Goal: Check status

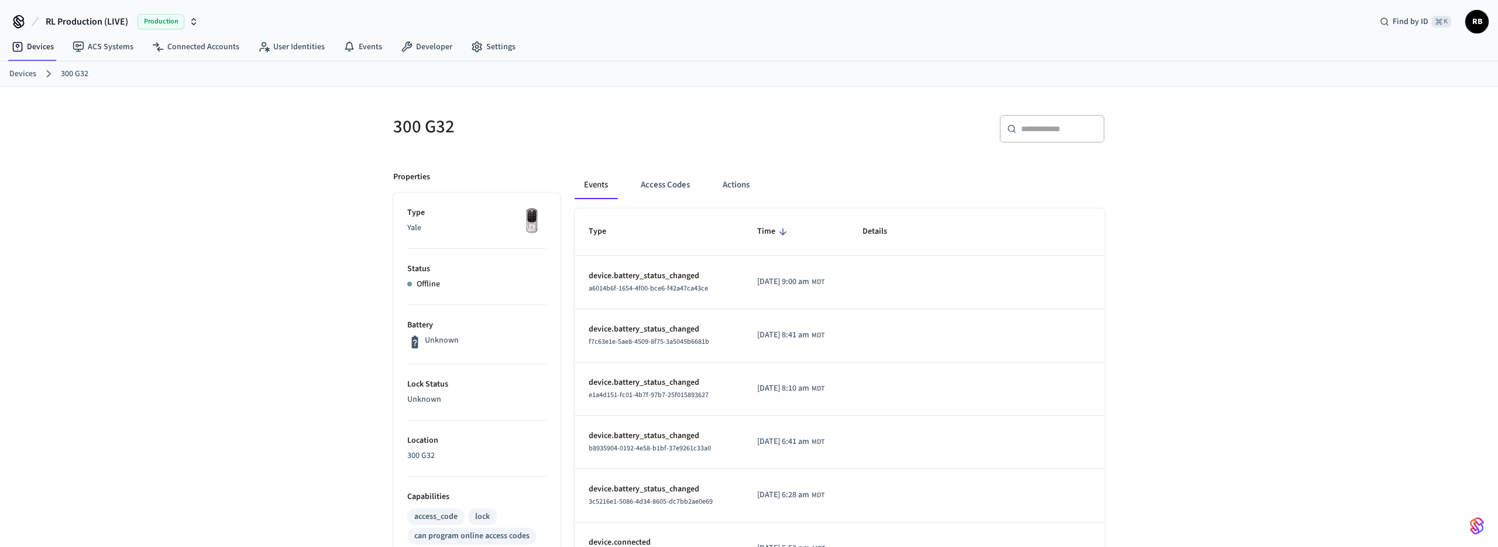
scroll to position [1, 0]
click at [94, 46] on link "ACS Systems" at bounding box center [103, 46] width 80 height 21
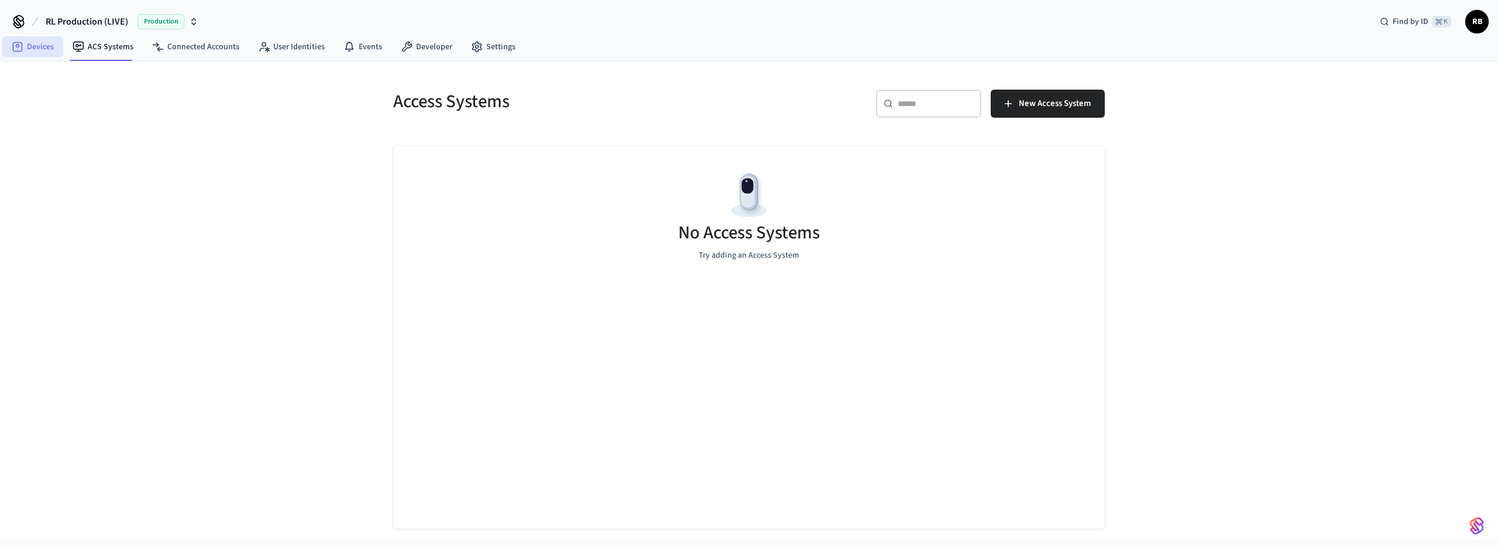
click at [42, 48] on link "Devices" at bounding box center [32, 46] width 61 height 21
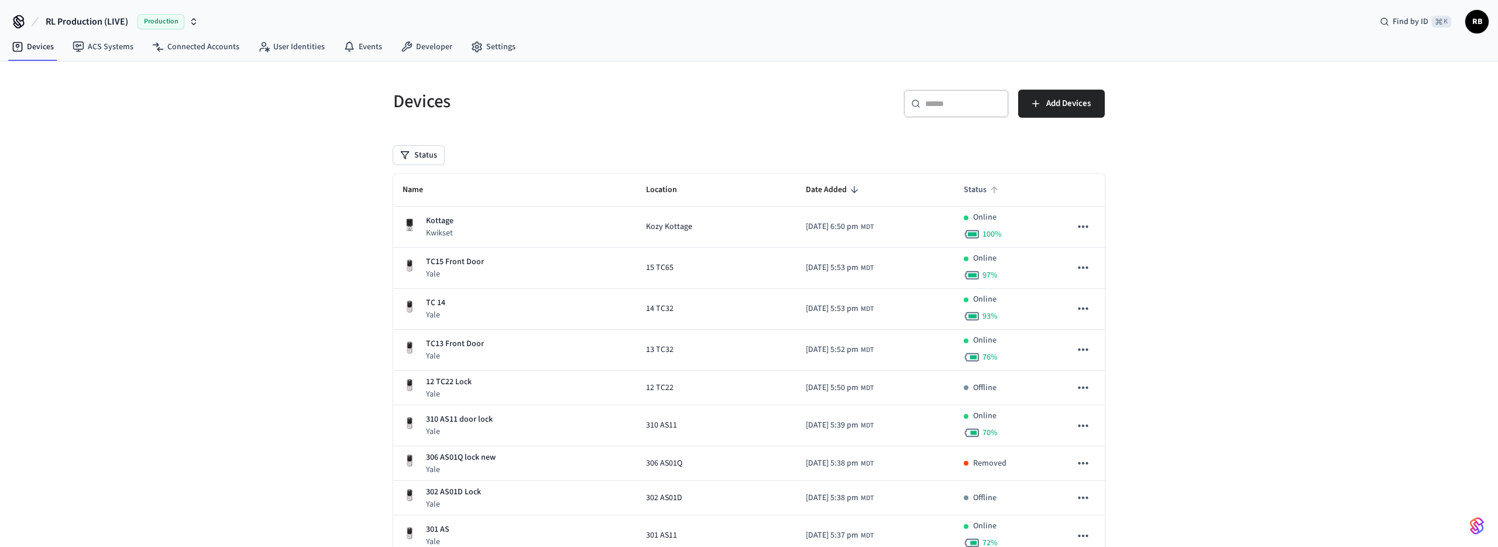
click at [987, 188] on span "Status" at bounding box center [983, 190] width 38 height 18
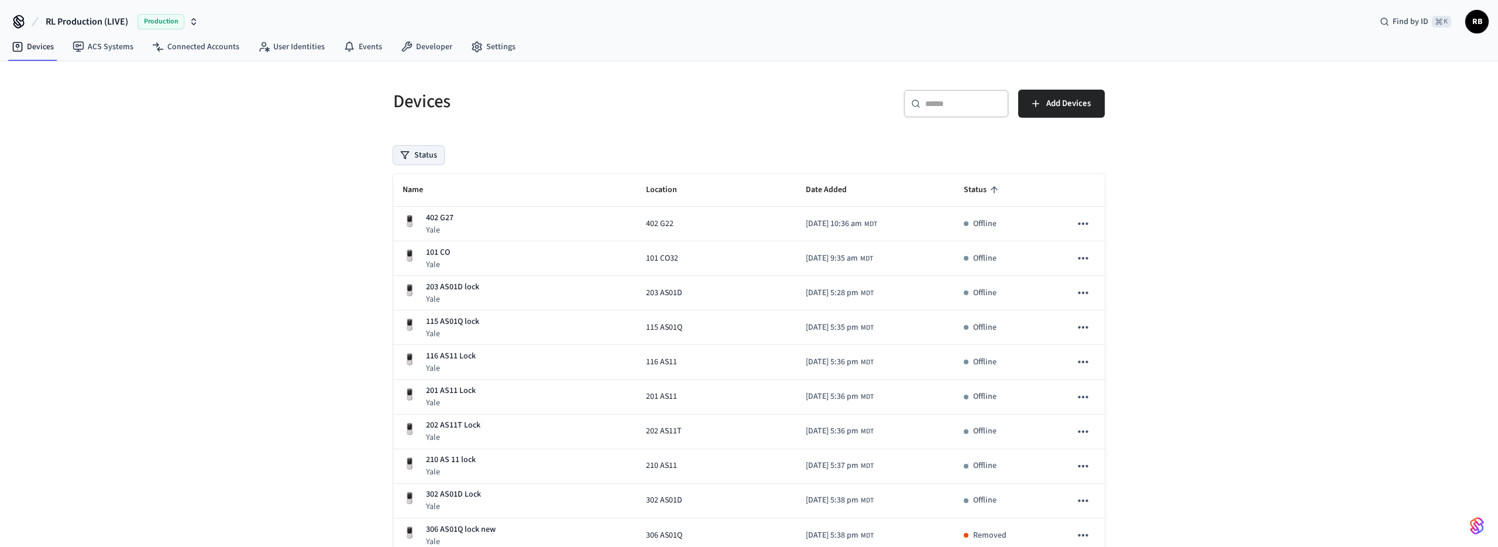
click at [419, 155] on button "Status" at bounding box center [418, 155] width 51 height 19
click at [406, 213] on button "Offline" at bounding box center [405, 215] width 9 height 9
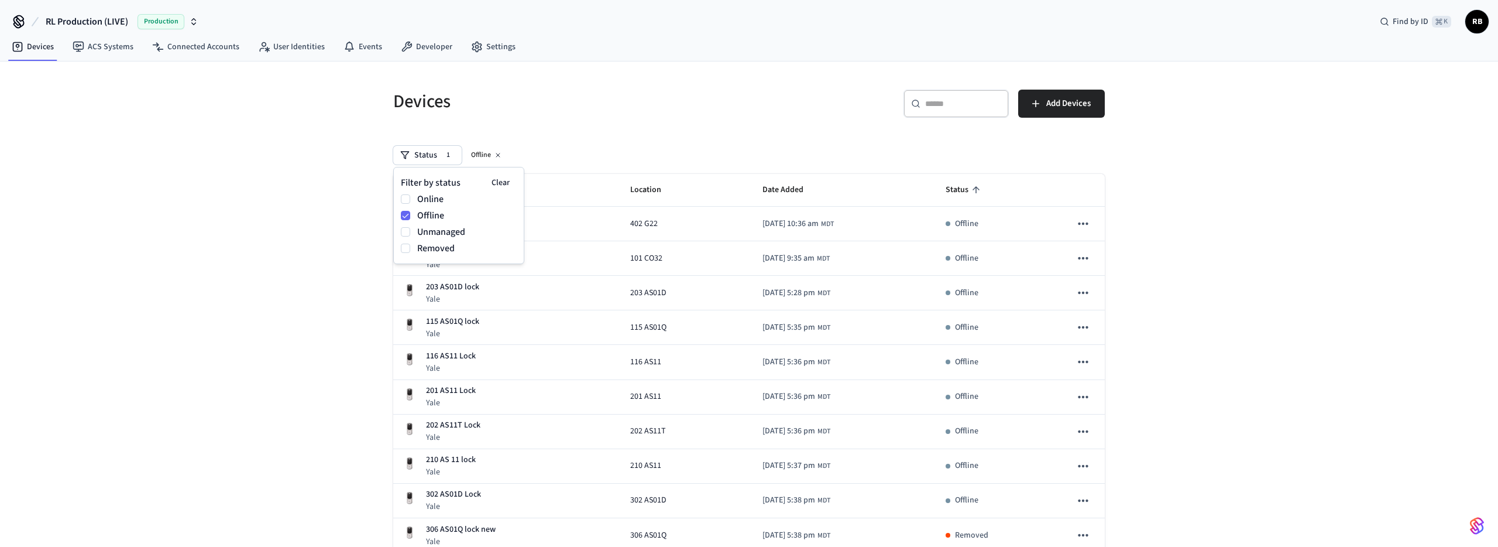
click at [631, 110] on h5 "Devices" at bounding box center [567, 102] width 349 height 24
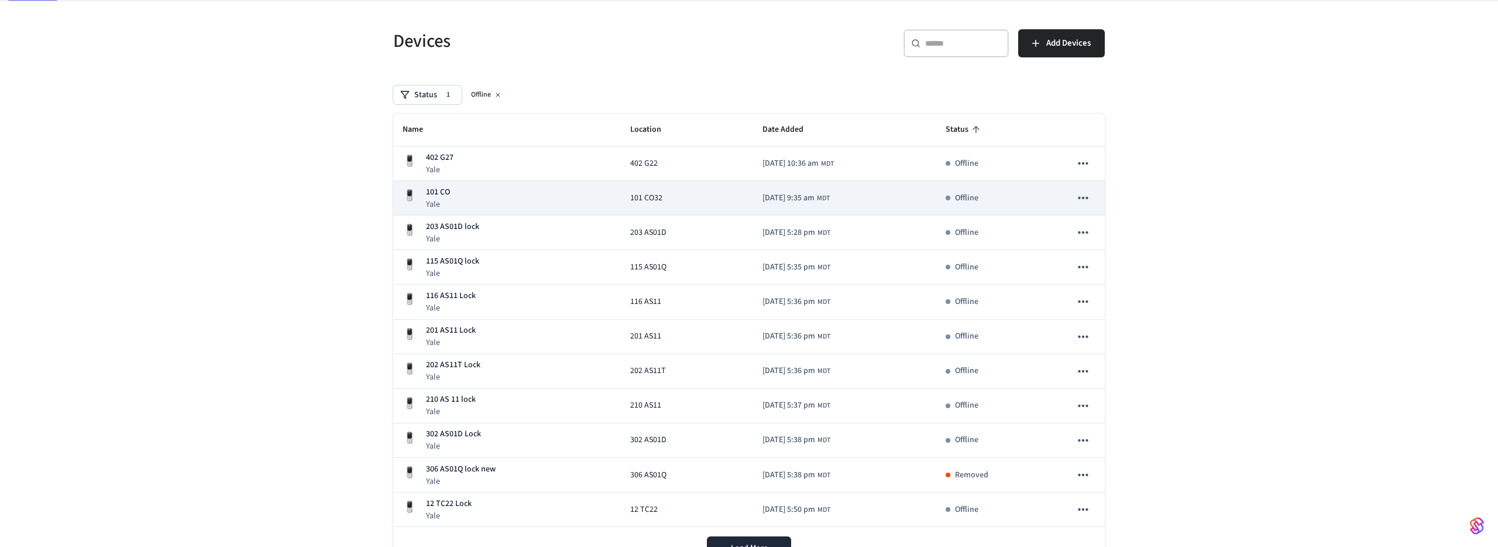
scroll to position [114, 0]
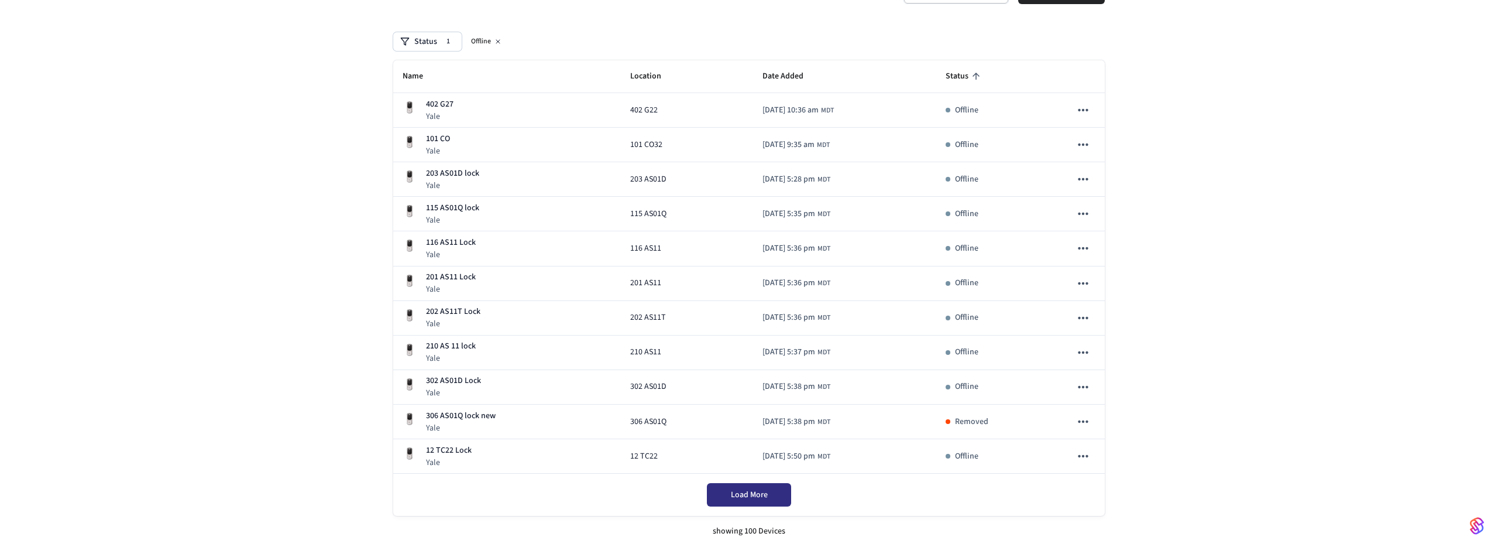
click at [761, 492] on span "Load More" at bounding box center [749, 495] width 37 height 12
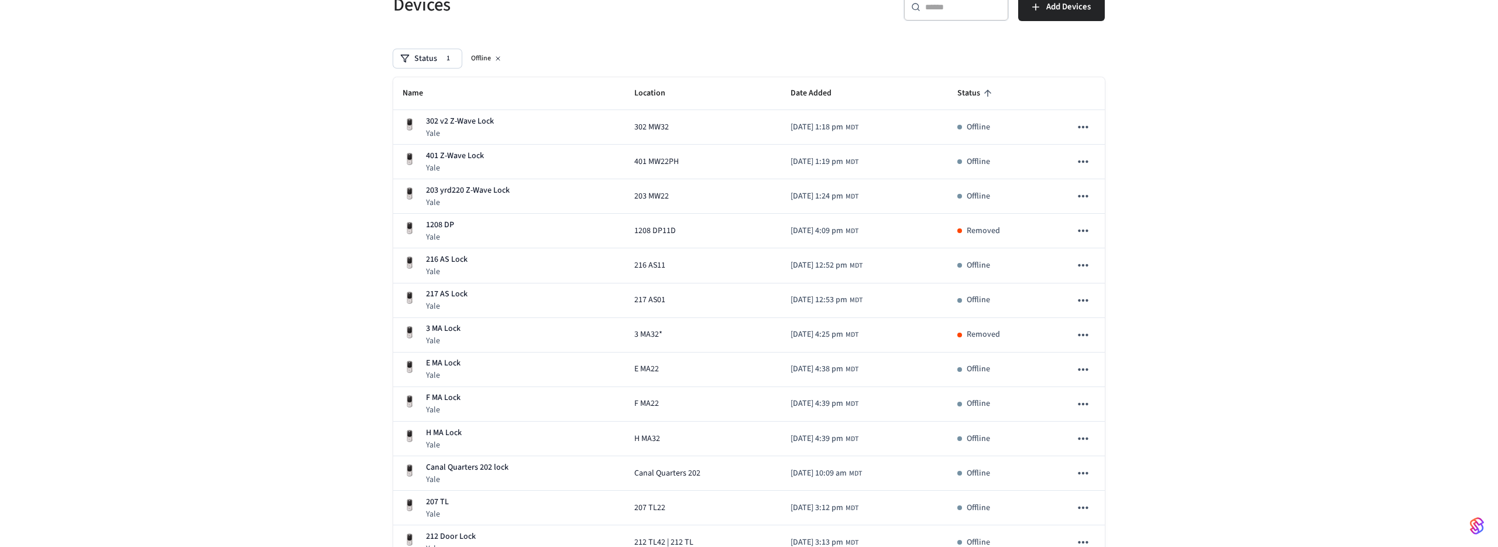
scroll to position [0, 0]
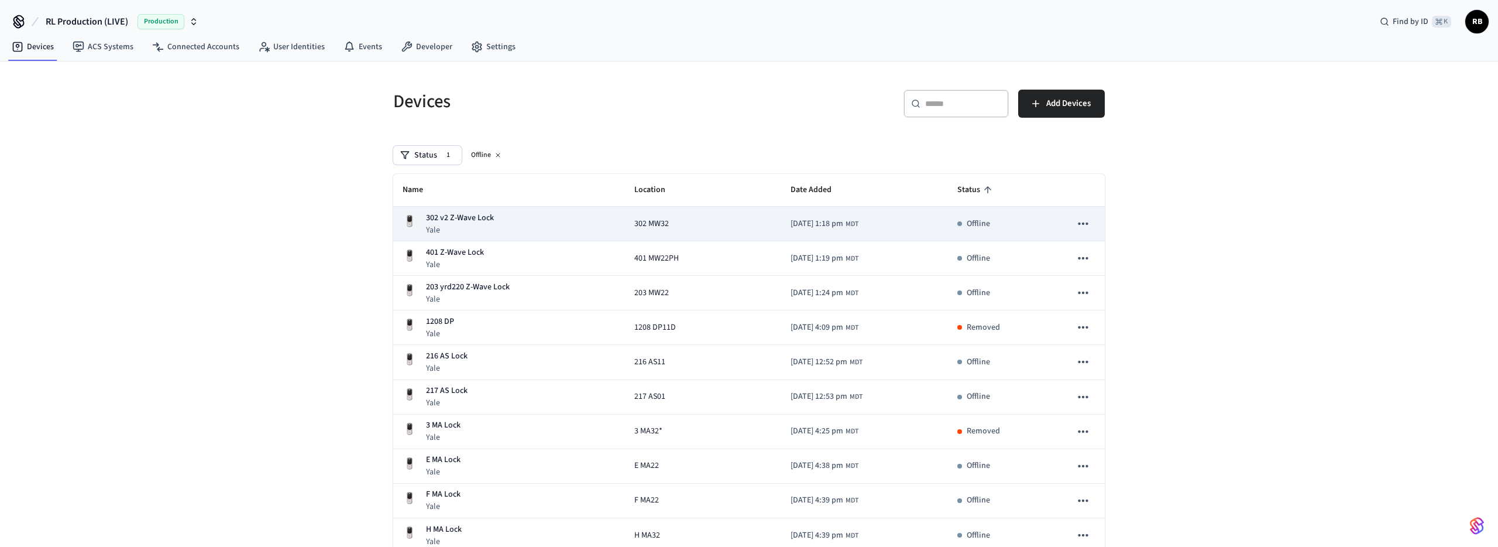
click at [882, 226] on td "[DATE] 1:18 pm MDT" at bounding box center [864, 224] width 167 height 35
